Goal: Task Accomplishment & Management: Use online tool/utility

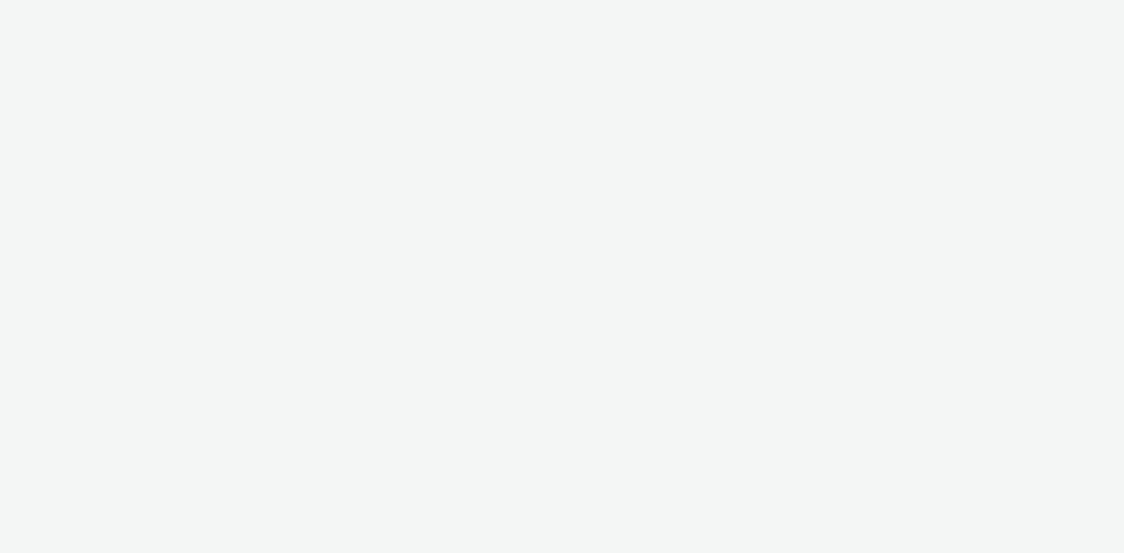
select select "4905062d-13ce-4986-87c2-be94dfa9bf08"
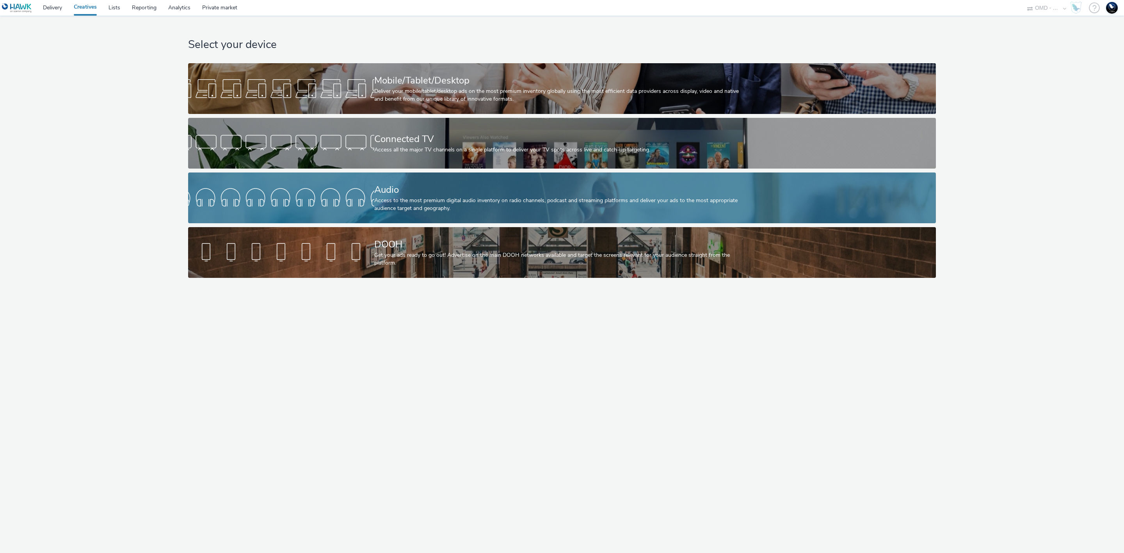
click at [379, 192] on div "Audio" at bounding box center [560, 190] width 372 height 14
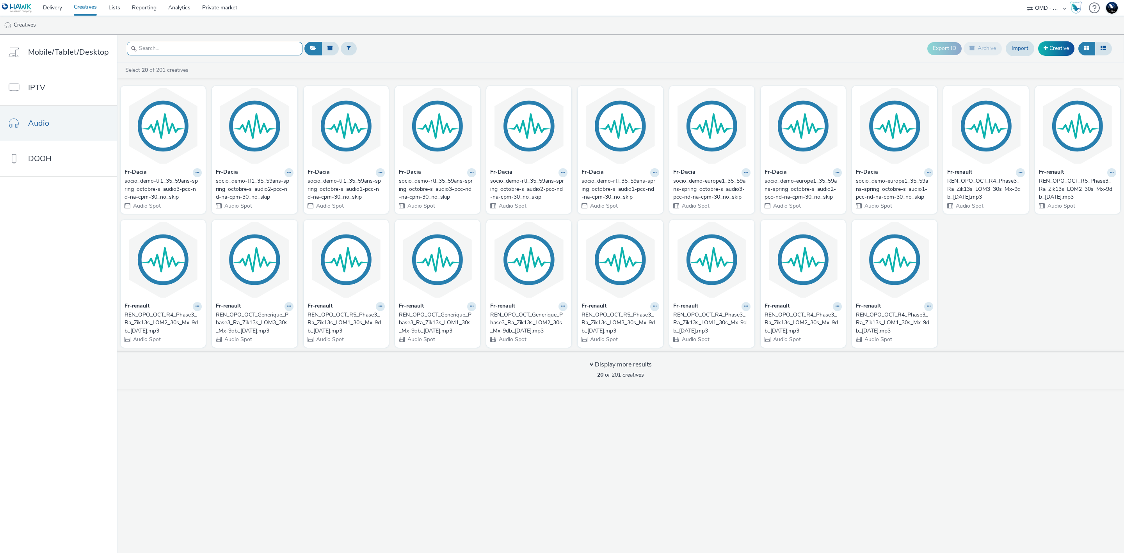
click at [261, 41] on div at bounding box center [215, 48] width 176 height 19
click at [255, 50] on input "text" at bounding box center [215, 49] width 176 height 14
paste input "e2ffedd4-af7a-4ee4-b5b4-a39af2d3b82f"
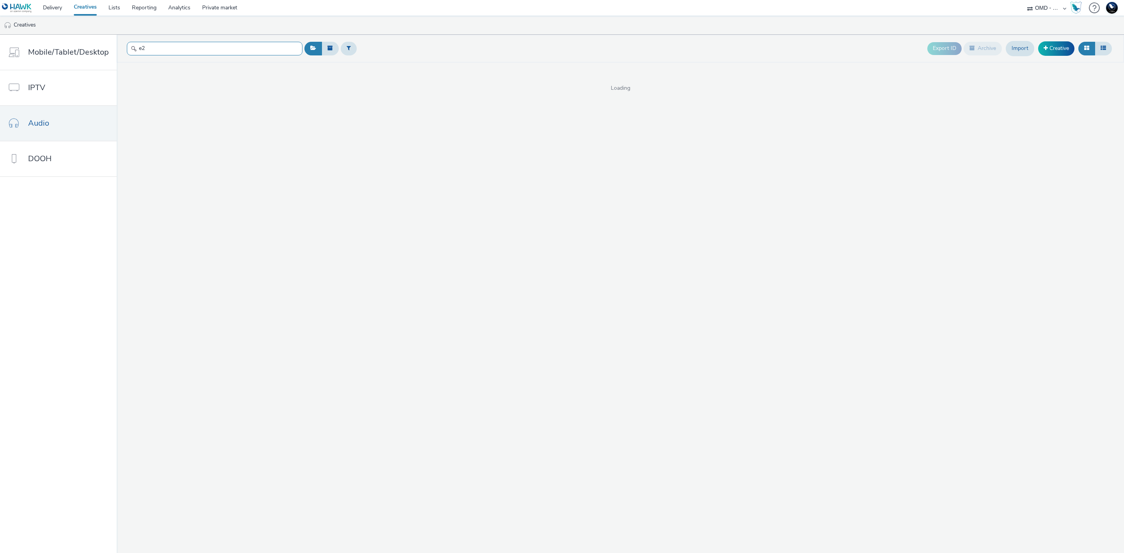
type input "e"
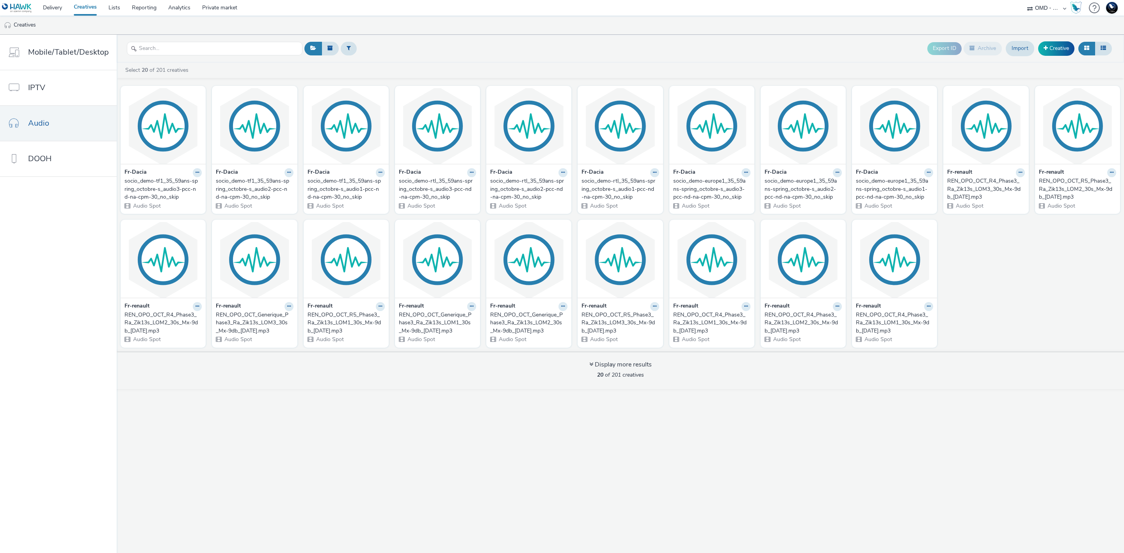
click at [174, 192] on div "socio_demo-tf1_35_59ans-spring_octobre-s_audio3-pcc-nd-na-cpm-30_no_skip" at bounding box center [162, 189] width 74 height 24
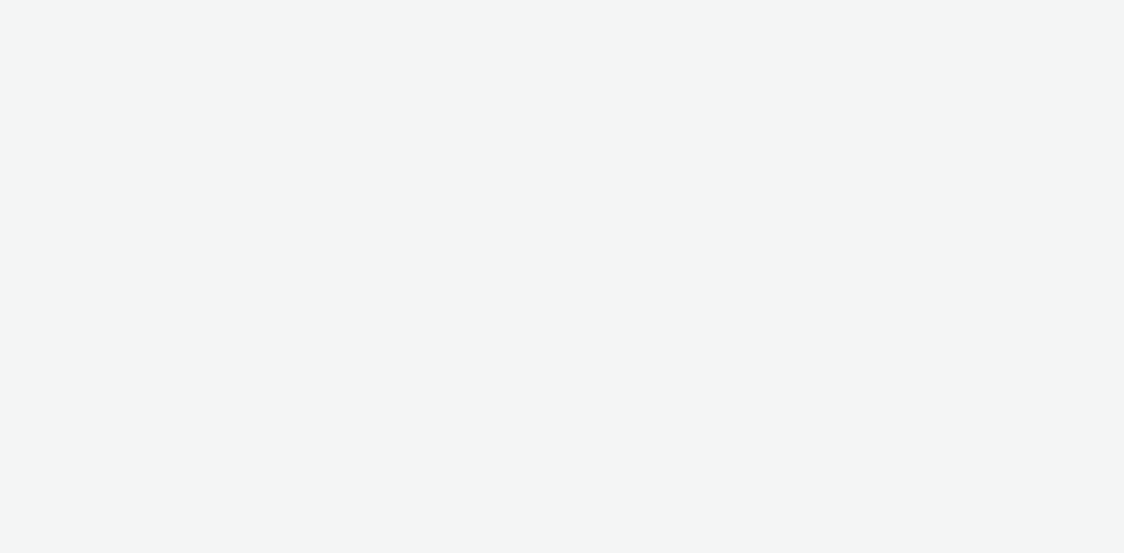
select select "4905062d-13ce-4986-87c2-be94dfa9bf08"
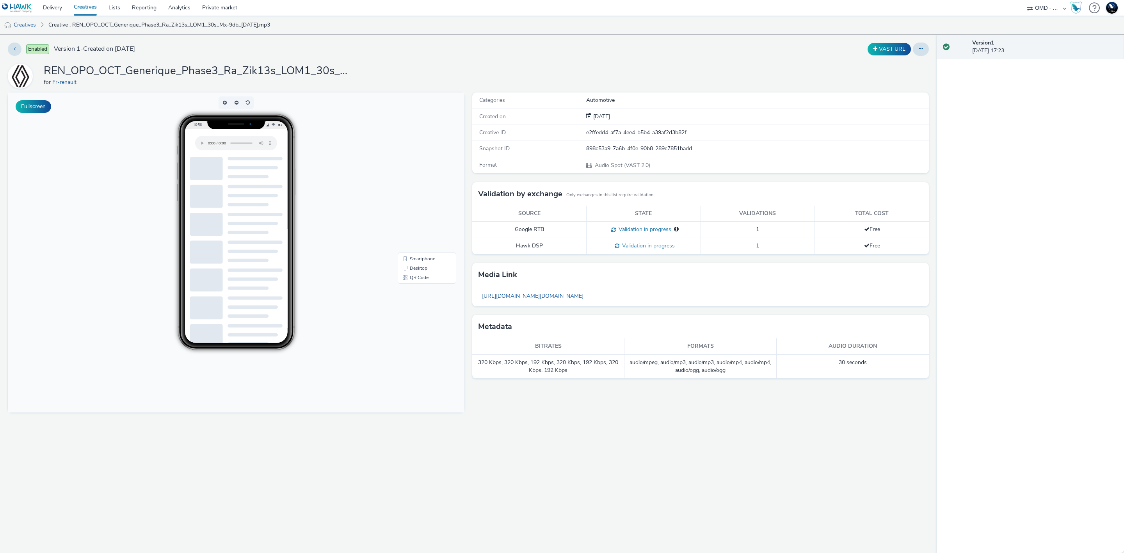
click at [149, 86] on div "for Fr-renault" at bounding box center [200, 82] width 312 height 8
drag, startPoint x: 125, startPoint y: 71, endPoint x: 45, endPoint y: 69, distance: 80.5
click at [45, 69] on h1 "REN_OPO_OCT_Generique_Phase3_Ra_Zik13s_LOM1_30s_Mx-9db_[DATE].mp3" at bounding box center [200, 71] width 312 height 15
copy h1 "REN_OPO_OCT_"
drag, startPoint x: 31, startPoint y: 25, endPoint x: 60, endPoint y: 24, distance: 28.9
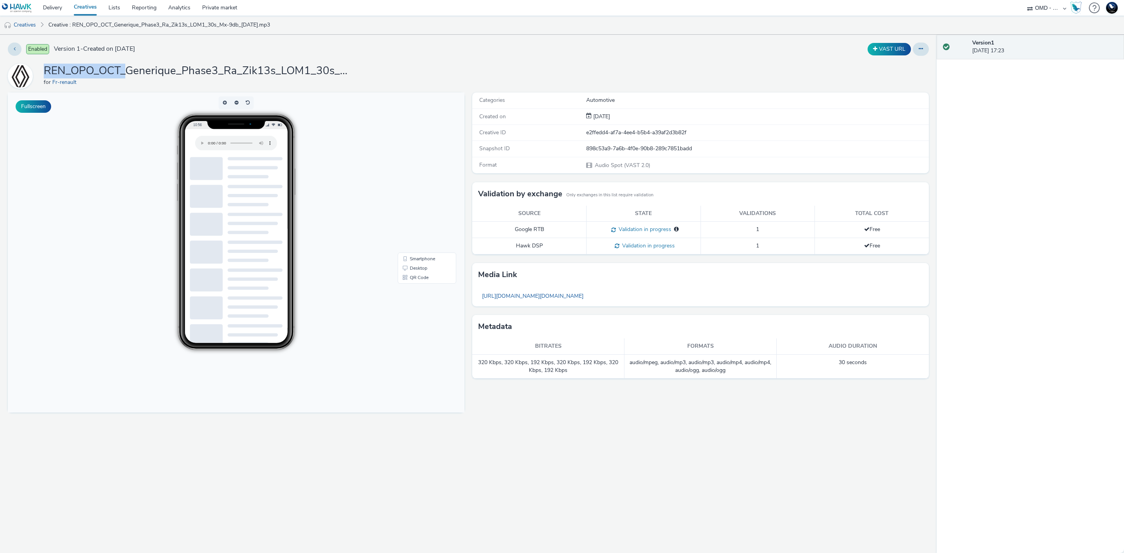
click at [31, 24] on link "Creatives" at bounding box center [20, 25] width 40 height 19
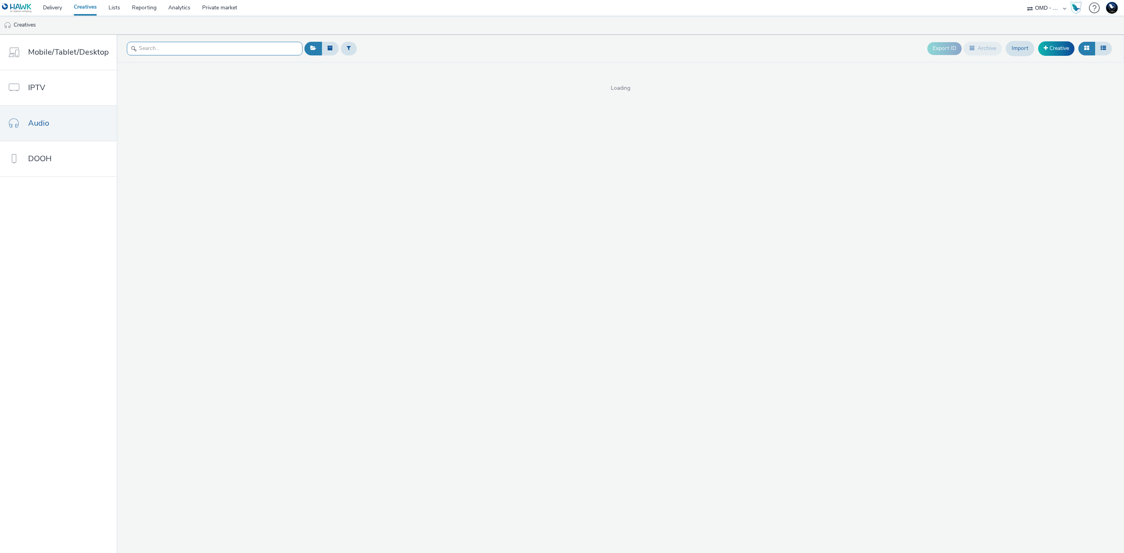
click at [255, 50] on input "text" at bounding box center [215, 49] width 176 height 14
paste input "REN_OPO_OCT_"
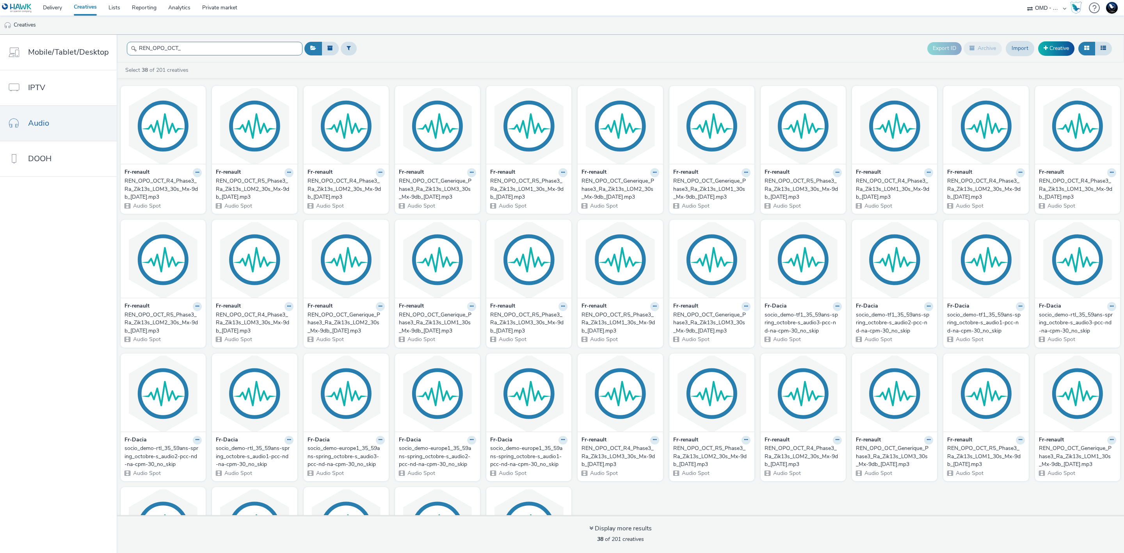
type input "REN_OPO_OCT_"
click at [1103, 47] on icon at bounding box center [1103, 47] width 5 height 5
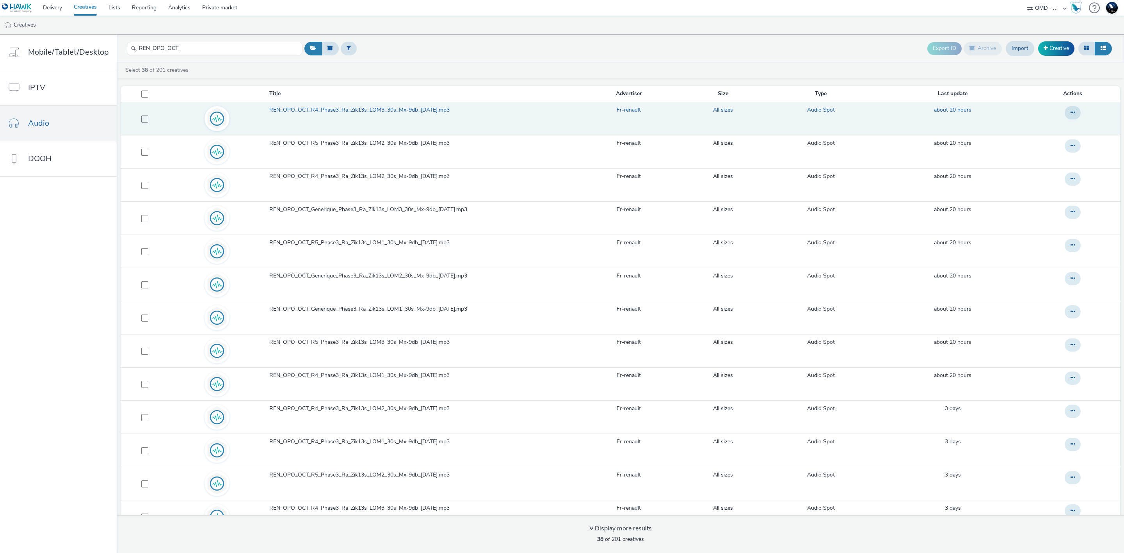
drag, startPoint x: 141, startPoint y: 119, endPoint x: 140, endPoint y: 125, distance: 6.0
click at [141, 119] on span at bounding box center [144, 119] width 7 height 7
checkbox input "true"
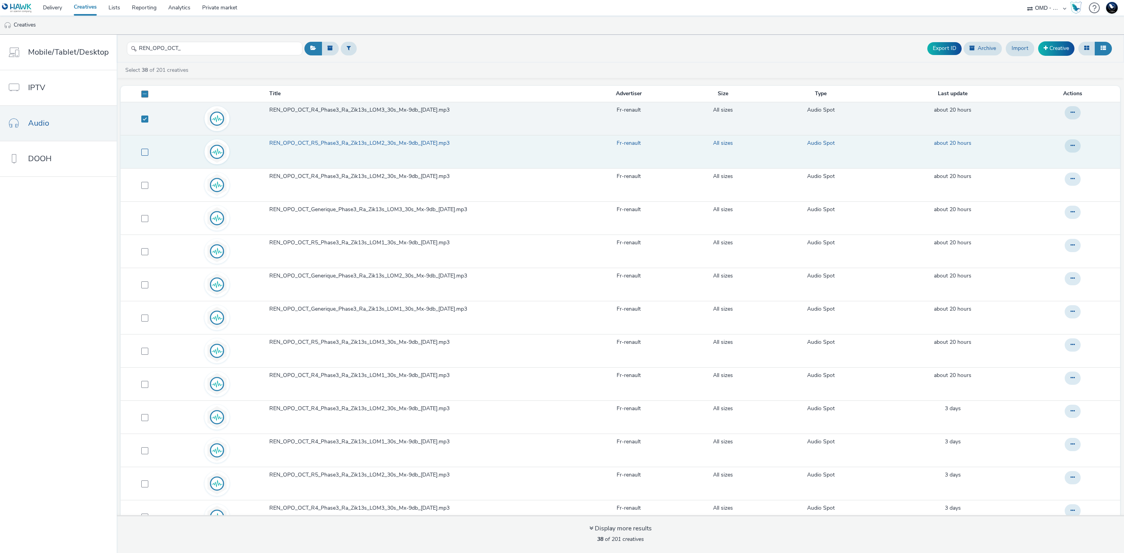
click at [142, 155] on span at bounding box center [144, 152] width 7 height 7
checkbox input "true"
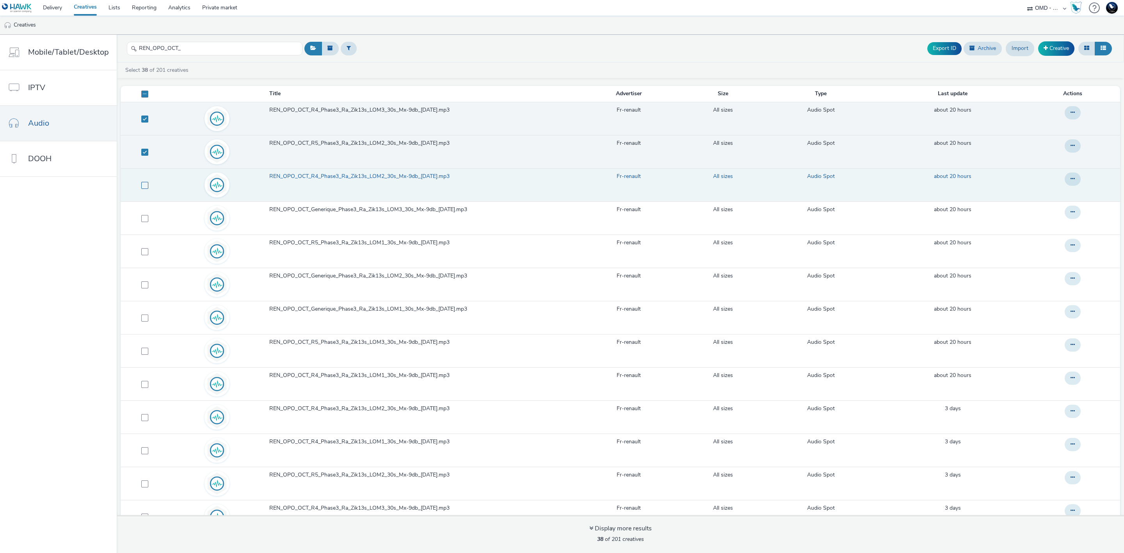
click at [142, 185] on span at bounding box center [144, 185] width 7 height 7
checkbox input "true"
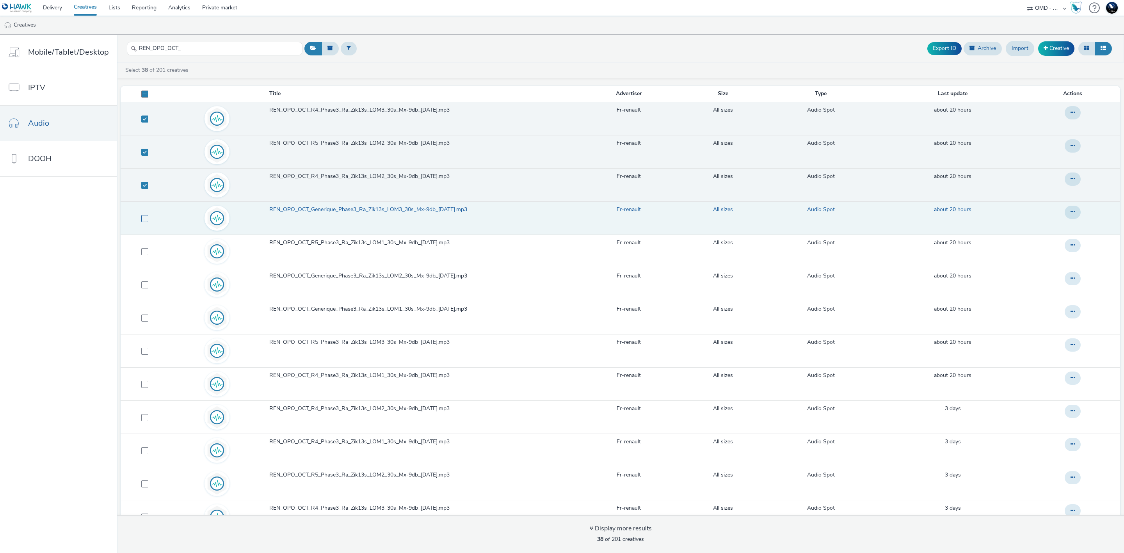
click at [144, 222] on span at bounding box center [144, 218] width 7 height 7
checkbox input "true"
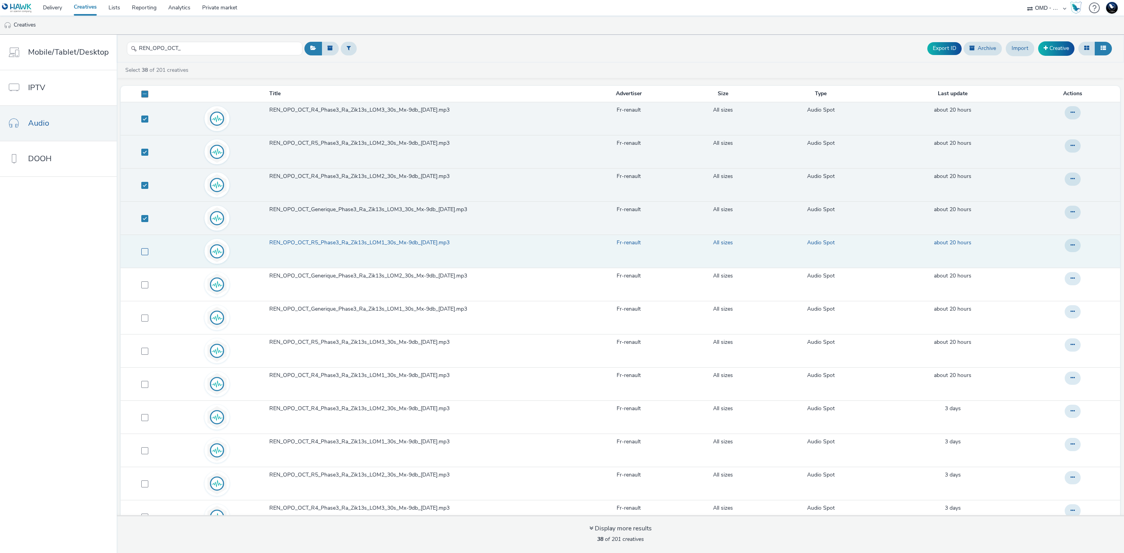
click at [142, 253] on span at bounding box center [144, 251] width 7 height 7
checkbox input "true"
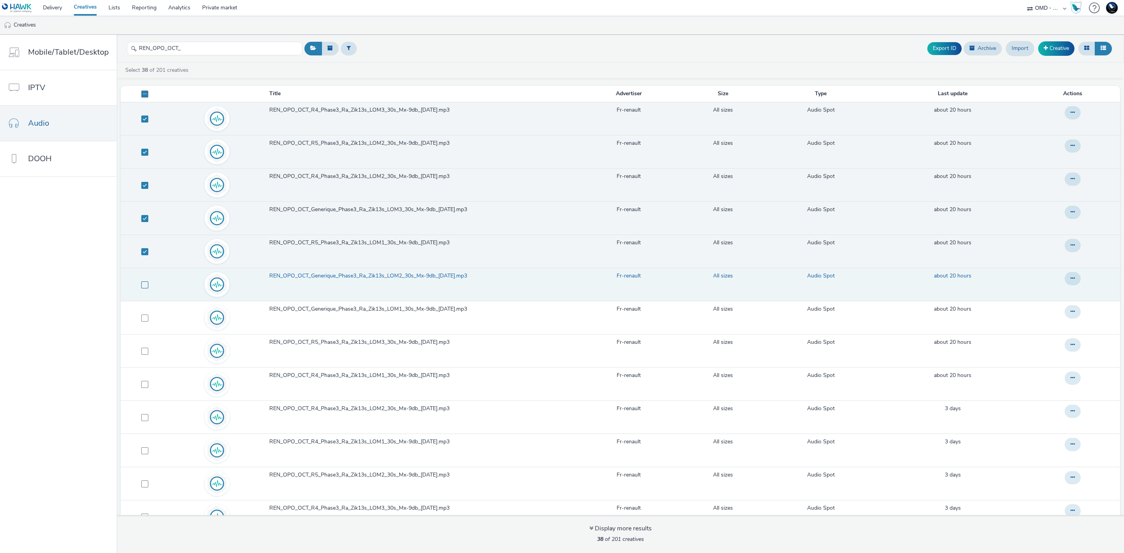
click at [142, 287] on span at bounding box center [144, 284] width 7 height 7
checkbox input "true"
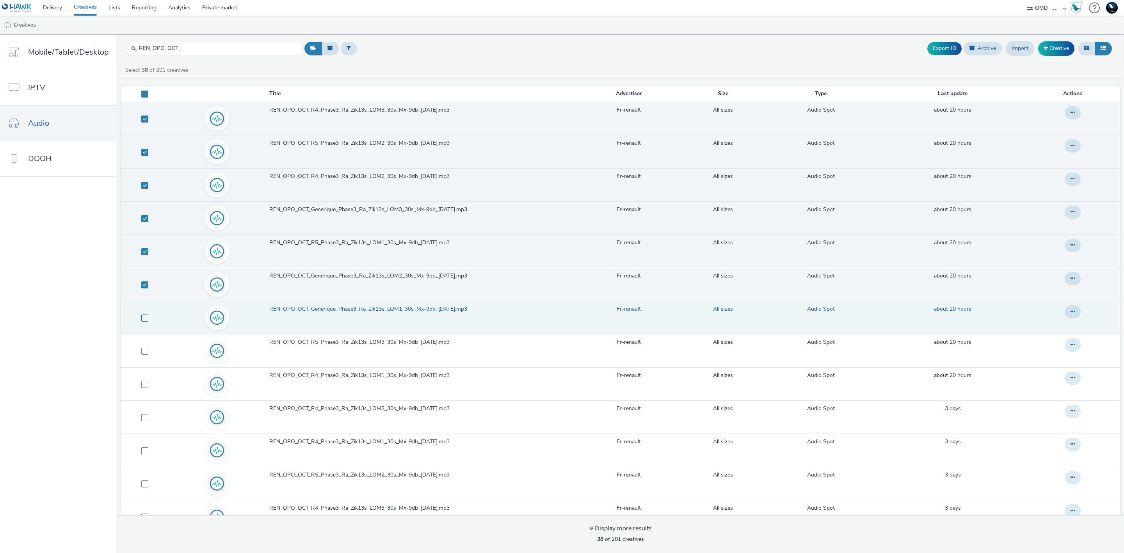
click at [145, 319] on span at bounding box center [144, 318] width 7 height 7
checkbox input "true"
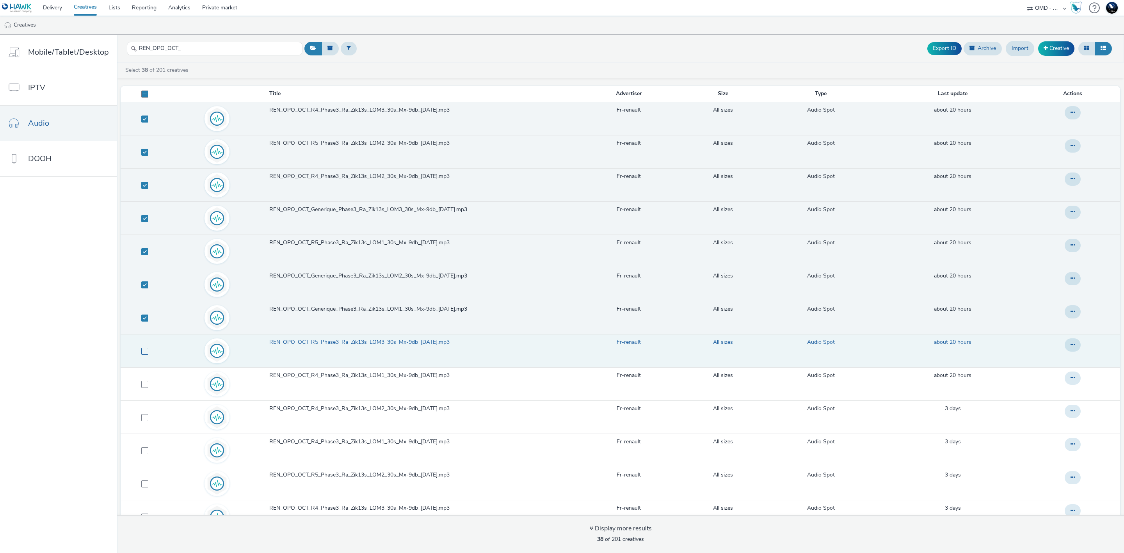
click at [144, 353] on span at bounding box center [144, 351] width 7 height 7
checkbox input "true"
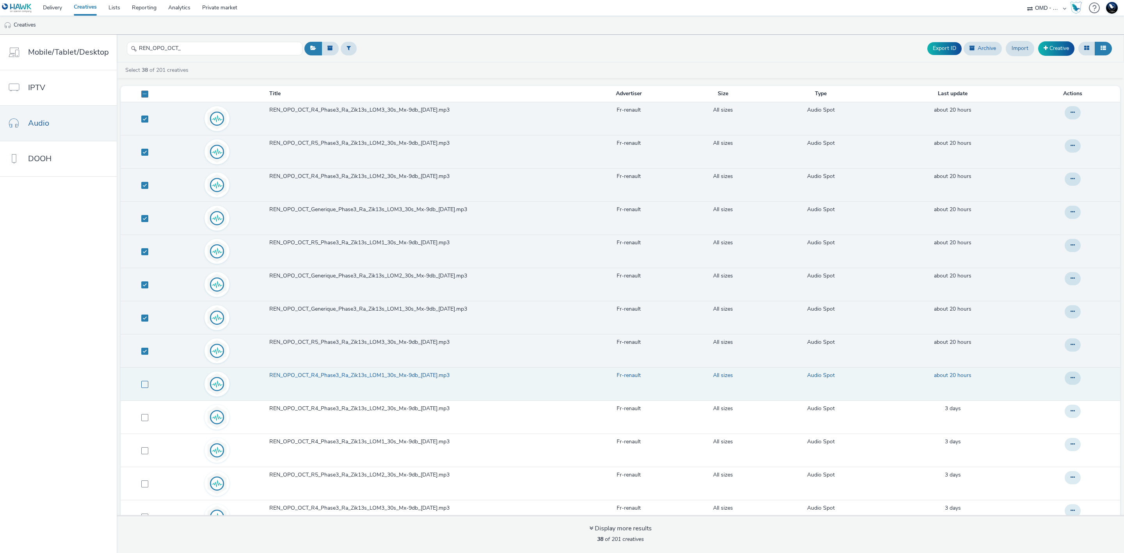
click at [143, 388] on span at bounding box center [144, 384] width 7 height 7
checkbox input "true"
click at [953, 48] on button "Export ID" at bounding box center [945, 48] width 34 height 12
checkbox input "false"
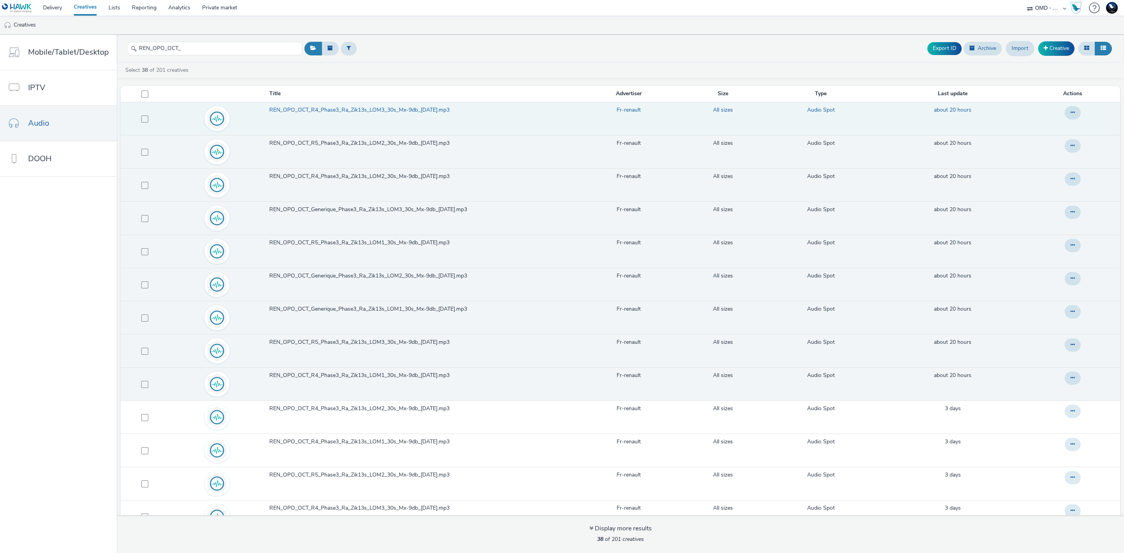
checkbox input "false"
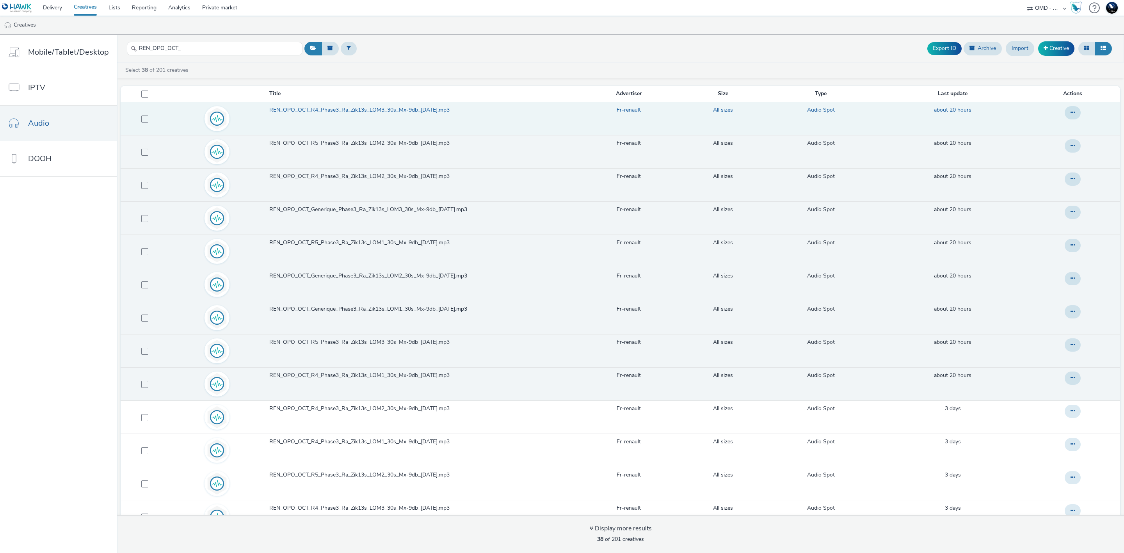
checkbox input "false"
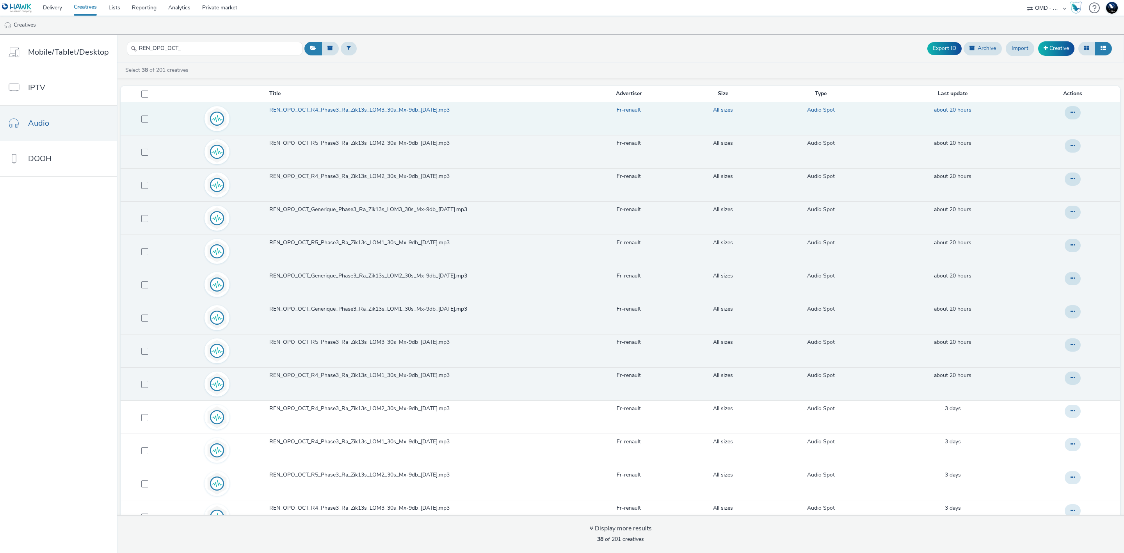
checkbox input "false"
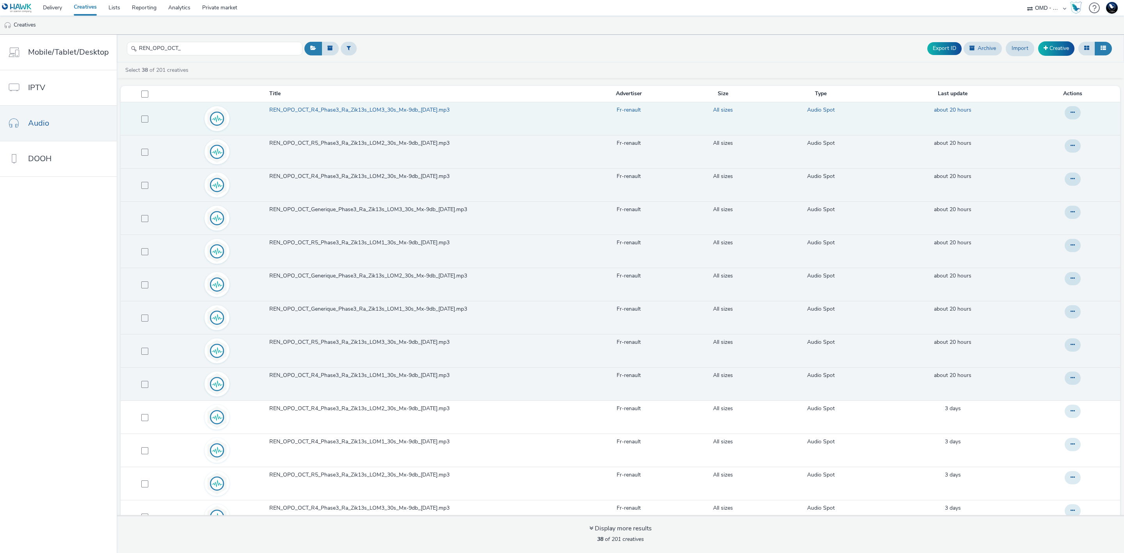
checkbox input "false"
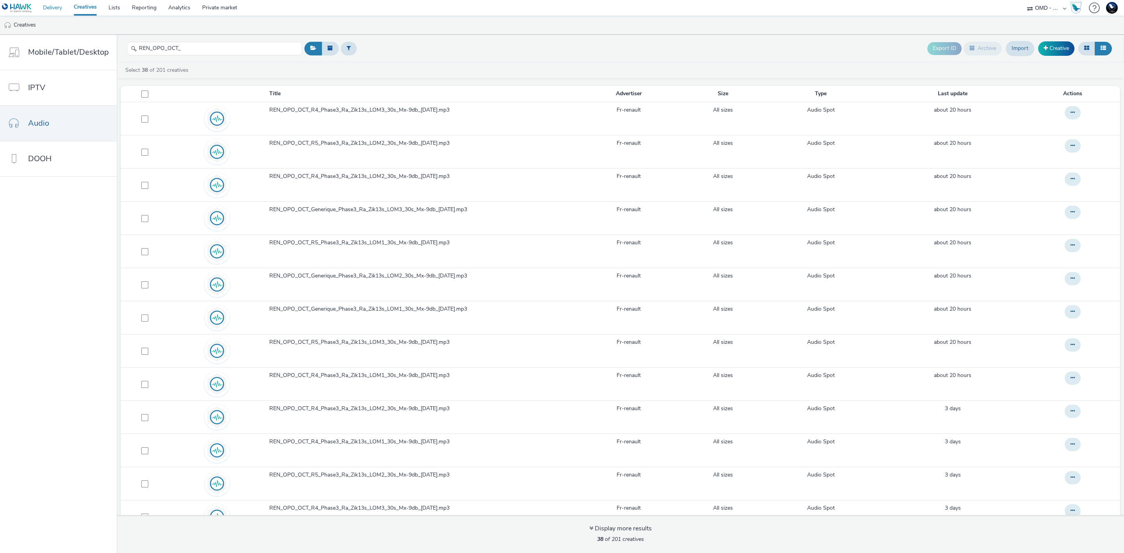
drag, startPoint x: 58, startPoint y: 7, endPoint x: 251, endPoint y: 23, distance: 193.6
click at [58, 7] on link "Delivery" at bounding box center [52, 8] width 31 height 16
